Goal: Information Seeking & Learning: Compare options

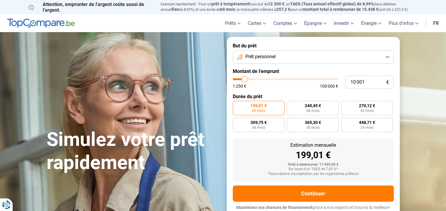
click at [389, 57] on button "Prêt personnel" at bounding box center [313, 56] width 161 height 13
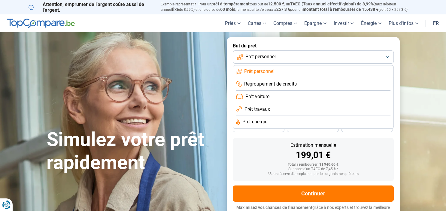
click at [283, 70] on li "Prêt personnel" at bounding box center [313, 72] width 154 height 13
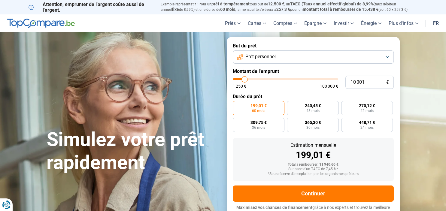
type input "9 000"
type input "9000"
type input "9 250"
type input "9250"
type input "9 750"
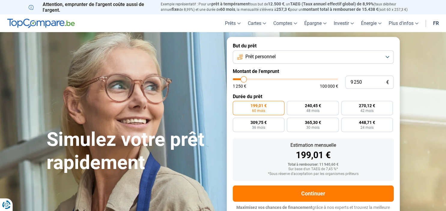
type input "9750"
type input "10 250"
type input "10250"
type input "11 250"
type input "11250"
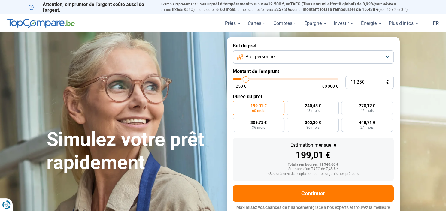
type input "11 500"
type input "11500"
type input "11 750"
type input "11750"
type input "12 500"
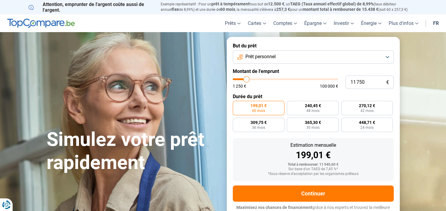
type input "12500"
type input "12 750"
type input "12750"
type input "13 000"
type input "13000"
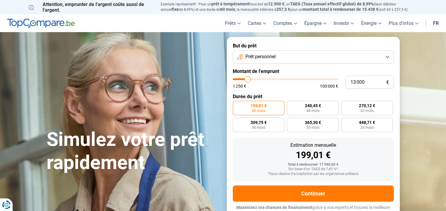
type input "13 250"
type input "13250"
type input "14 000"
type input "14000"
type input "14 500"
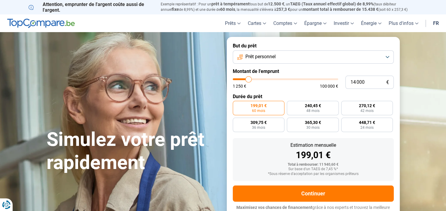
type input "14500"
type input "14 750"
type input "14750"
type input "15 000"
type input "15000"
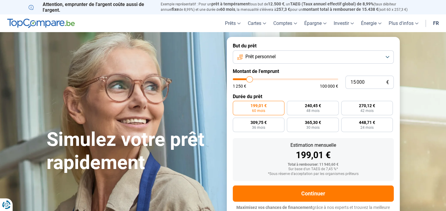
type input "15 500"
type input "15500"
type input "16 000"
type input "16000"
type input "16 750"
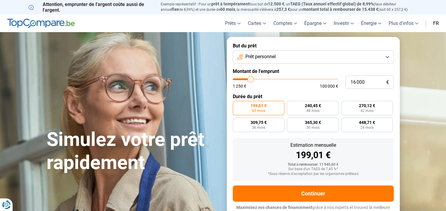
type input "16750"
type input "17 000"
type input "17000"
type input "17 250"
type input "17250"
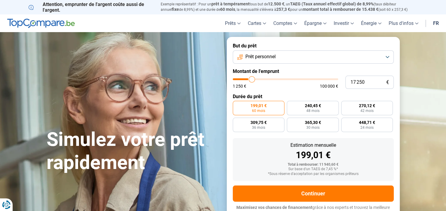
type input "17 500"
type input "17500"
type input "18 000"
type input "18000"
type input "18 500"
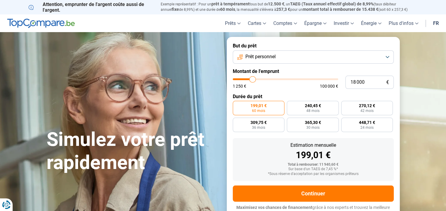
type input "18500"
type input "19 250"
type input "19250"
type input "19 750"
drag, startPoint x: 244, startPoint y: 80, endPoint x: 255, endPoint y: 80, distance: 10.8
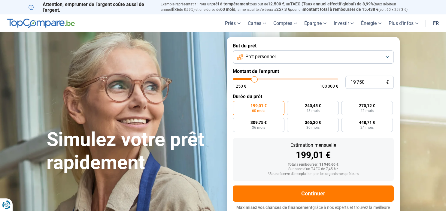
type input "19750"
click at [255, 80] on input "range" at bounding box center [285, 79] width 105 height 2
radio input "false"
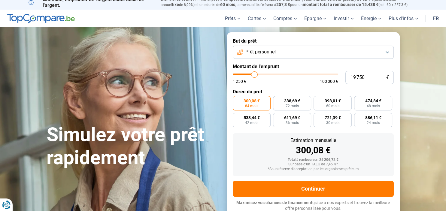
scroll to position [5, 0]
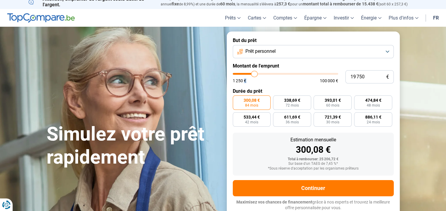
drag, startPoint x: 255, startPoint y: 80, endPoint x: 250, endPoint y: 74, distance: 7.3
click at [245, 75] on div "1 250 € 100 000 €" at bounding box center [285, 78] width 105 height 10
type input "18 500"
type input "18500"
type input "17 500"
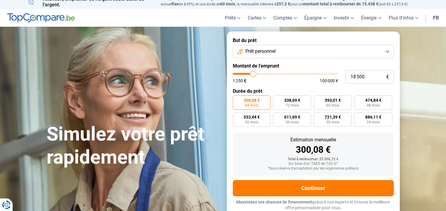
type input "17500"
type input "16 750"
type input "16750"
type input "15 250"
type input "15250"
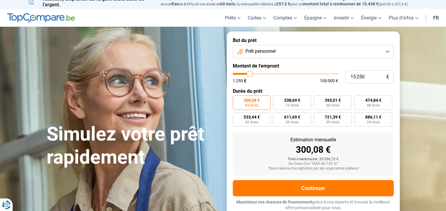
type input "12 000"
type input "12000"
type input "8 750"
type input "8750"
type input "5 500"
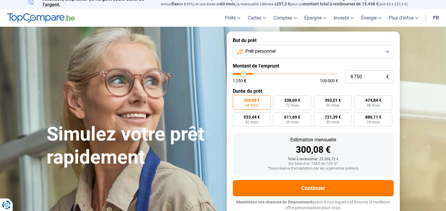
type input "5500"
type input "2 500"
type input "2500"
type input "1 250"
drag, startPoint x: 253, startPoint y: 72, endPoint x: 227, endPoint y: 84, distance: 29.2
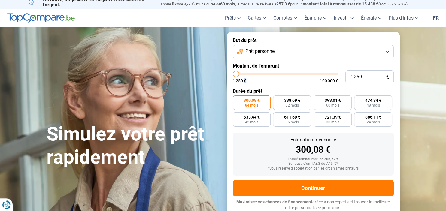
type input "1250"
click at [233, 75] on input "range" at bounding box center [285, 74] width 105 height 2
radio input "true"
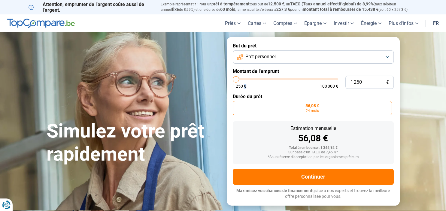
scroll to position [0, 0]
type input "2 250"
type input "2250"
type input "2 500"
type input "2500"
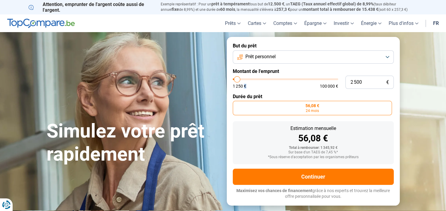
type input "2 750"
type input "2750"
type input "3 000"
type input "3000"
type input "3 250"
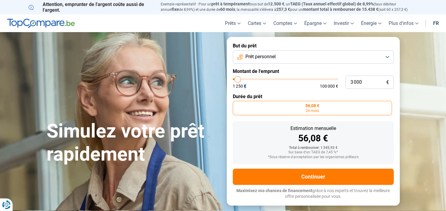
type input "3250"
type input "3 500"
type input "3500"
type input "3 750"
type input "3750"
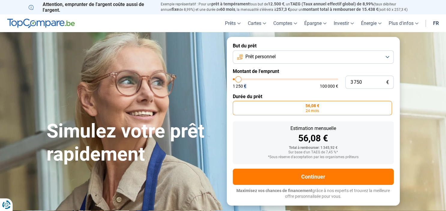
type input "4 000"
type input "4000"
type input "4 250"
type input "4250"
type input "4 500"
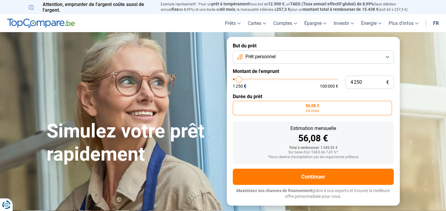
type input "4500"
type input "4 750"
type input "4750"
click at [240, 78] on input "range" at bounding box center [285, 79] width 105 height 2
radio input "false"
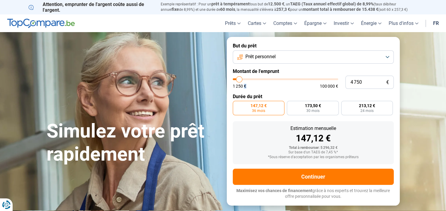
type input "6 500"
type input "6500"
type input "7 000"
type input "7000"
type input "7 750"
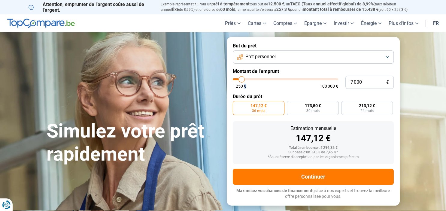
type input "7750"
type input "8 250"
type input "8250"
type input "8 500"
type input "8500"
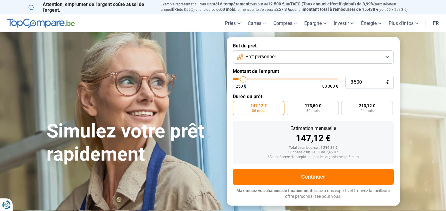
type input "9 000"
type input "9000"
type input "9 250"
type input "9250"
type input "9 500"
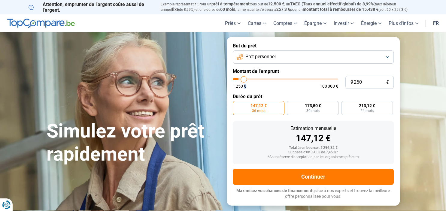
type input "9500"
type input "9 750"
type input "9750"
type input "10 250"
type input "10250"
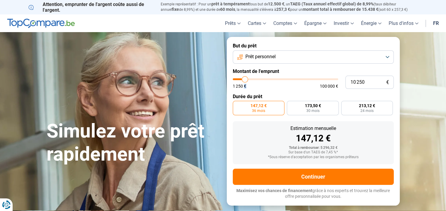
type input "10 500"
type input "10500"
type input "11 250"
type input "11250"
type input "11 750"
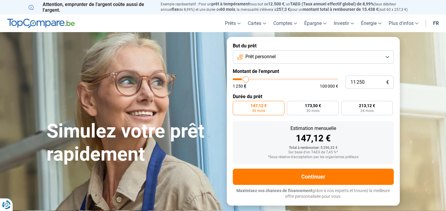
type input "11750"
type input "12 000"
type input "12000"
type input "13 000"
type input "13000"
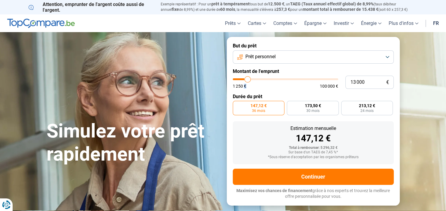
type input "15 250"
type input "15250"
type input "15 750"
type input "15750"
type input "16 000"
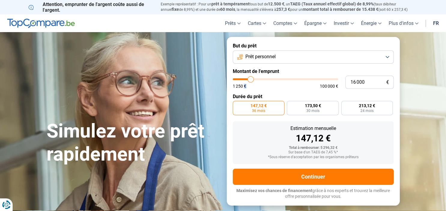
drag, startPoint x: 241, startPoint y: 78, endPoint x: 251, endPoint y: 75, distance: 9.7
type input "16000"
click at [251, 78] on input "range" at bounding box center [285, 79] width 105 height 2
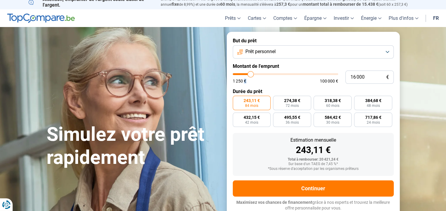
scroll to position [5, 0]
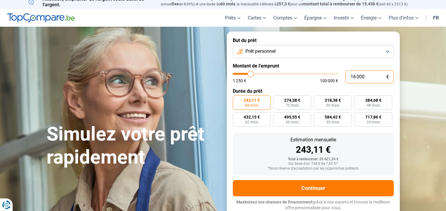
drag, startPoint x: 366, startPoint y: 76, endPoint x: 326, endPoint y: 79, distance: 40.4
click at [346, 79] on input "16 000" at bounding box center [370, 76] width 48 height 13
type input "0"
type input "1250"
type input "2"
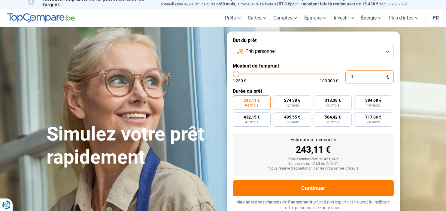
type input "1250"
type input "20"
type input "1250"
type input "200"
type input "1250"
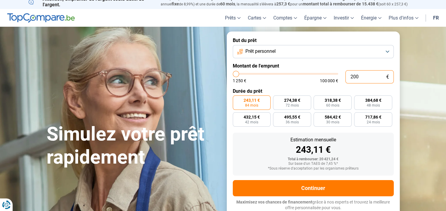
type input "2 000"
type input "2000"
radio input "true"
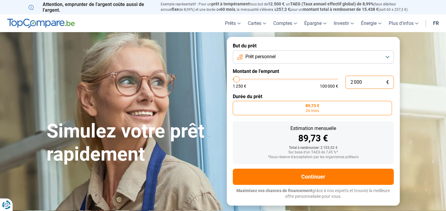
scroll to position [0, 0]
type input "1 500"
type input "1500"
type input "1 250"
drag, startPoint x: 236, startPoint y: 79, endPoint x: 229, endPoint y: 81, distance: 7.4
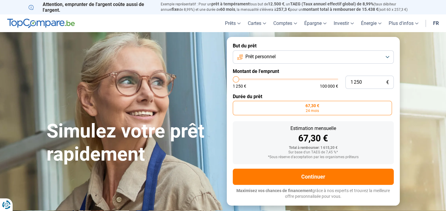
type input "1250"
click at [233, 80] on input "range" at bounding box center [285, 79] width 105 height 2
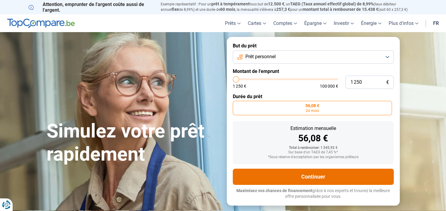
click at [312, 174] on button "Continuer" at bounding box center [313, 177] width 161 height 16
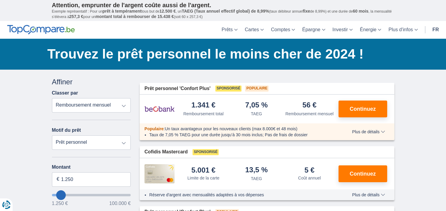
type input "9.250"
type input "9250"
select select "48"
type input "10.250"
type input "10250"
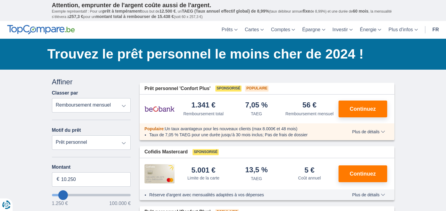
type input "7.250"
type input "7250"
select select "42"
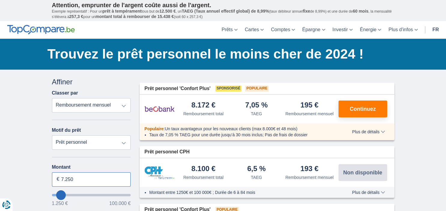
drag, startPoint x: 76, startPoint y: 177, endPoint x: 60, endPoint y: 175, distance: 16.1
click at [60, 175] on input "7.250" at bounding box center [91, 179] width 79 height 14
type input "2.000"
type input "2250"
select select "24"
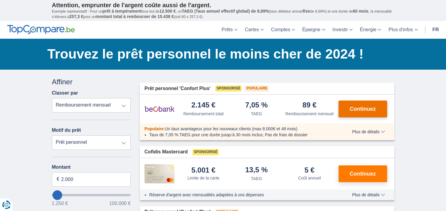
click at [373, 104] on button "Continuez" at bounding box center [363, 109] width 49 height 17
